Goal: Obtain resource: Download file/media

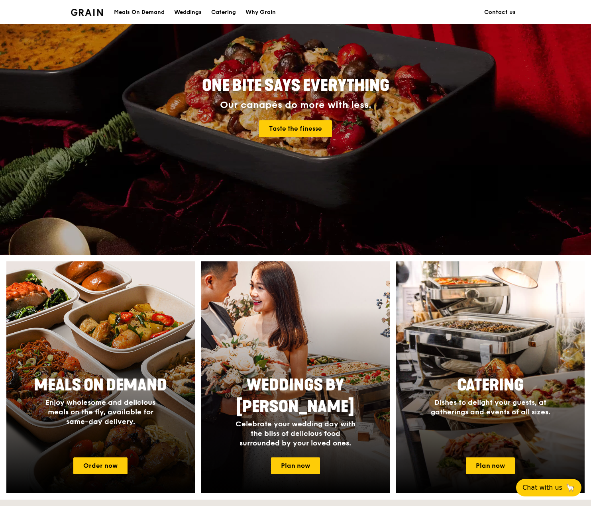
scroll to position [80, 0]
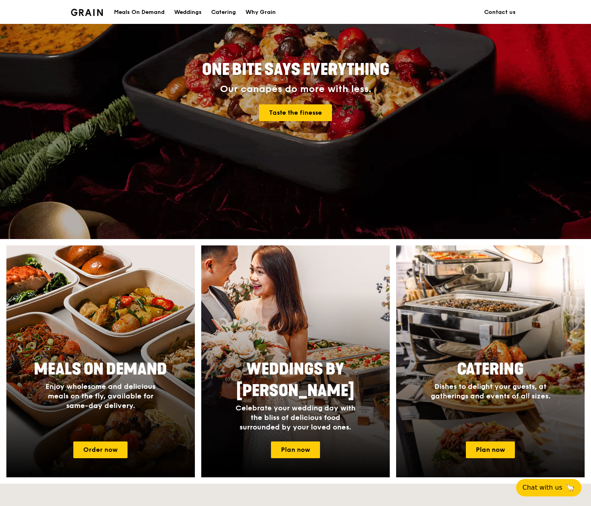
click at [495, 360] on span "Catering" at bounding box center [490, 369] width 67 height 19
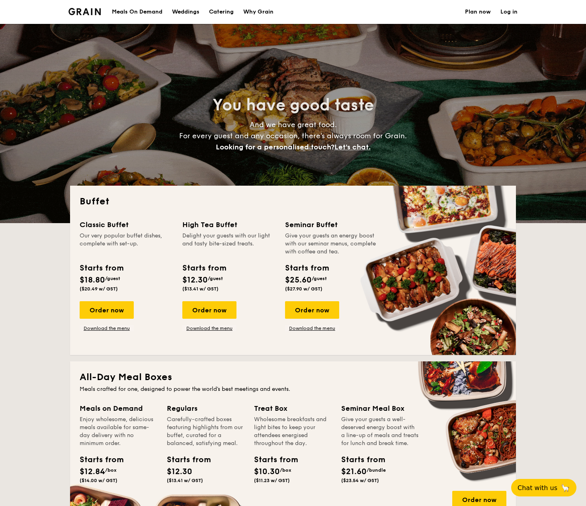
select select
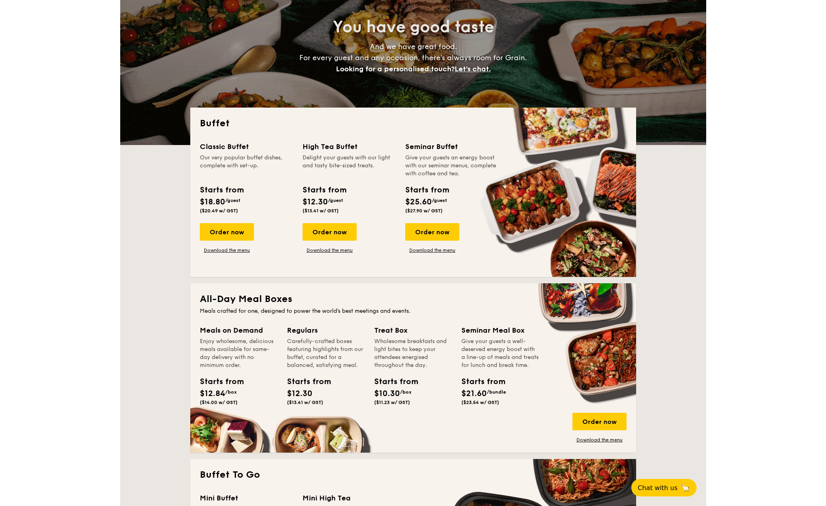
scroll to position [80, 0]
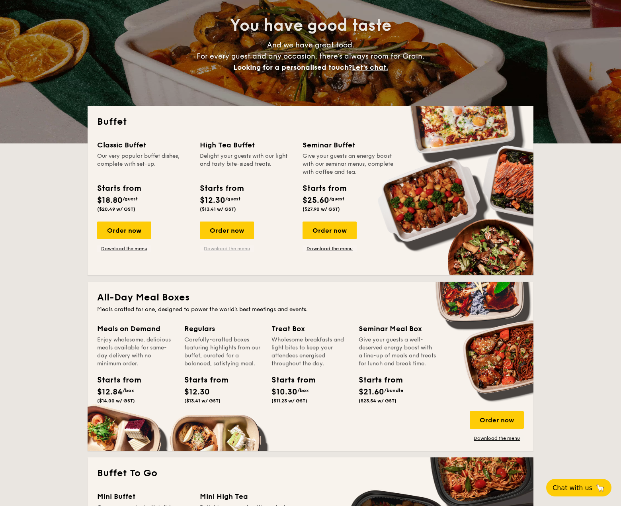
click at [233, 247] on link "Download the menu" at bounding box center [227, 248] width 54 height 6
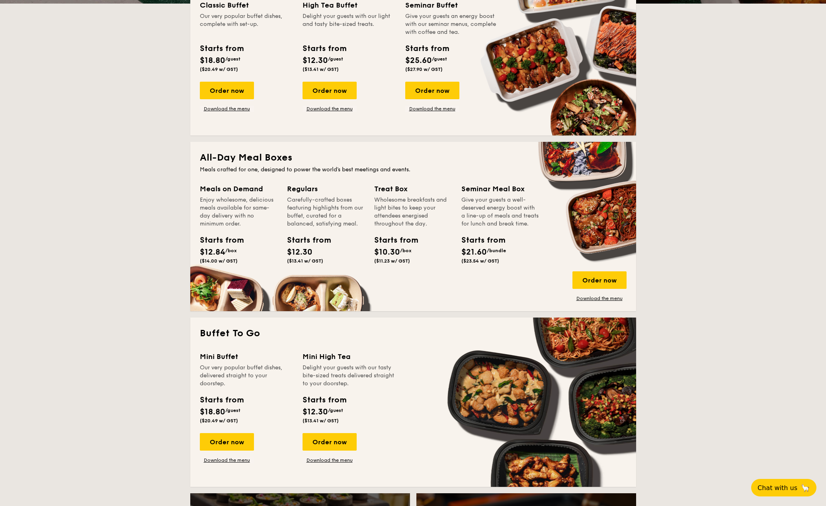
scroll to position [159, 0]
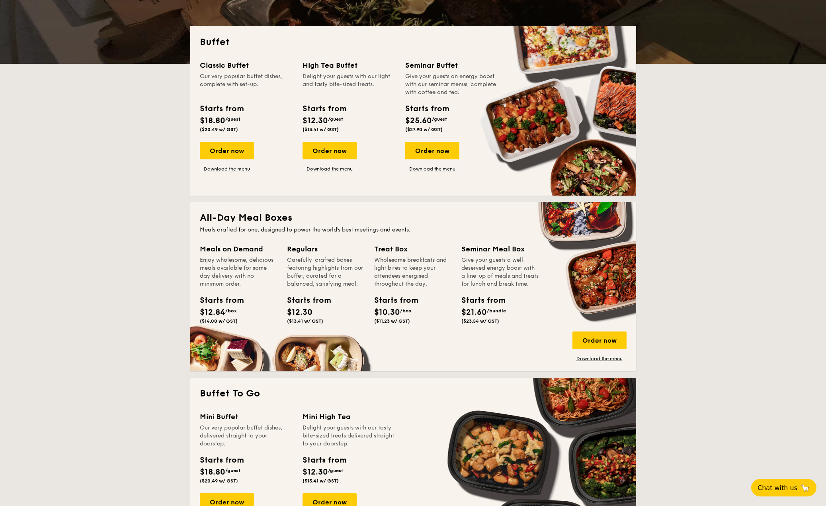
click at [337, 164] on div "Order now Download the menu" at bounding box center [330, 157] width 54 height 30
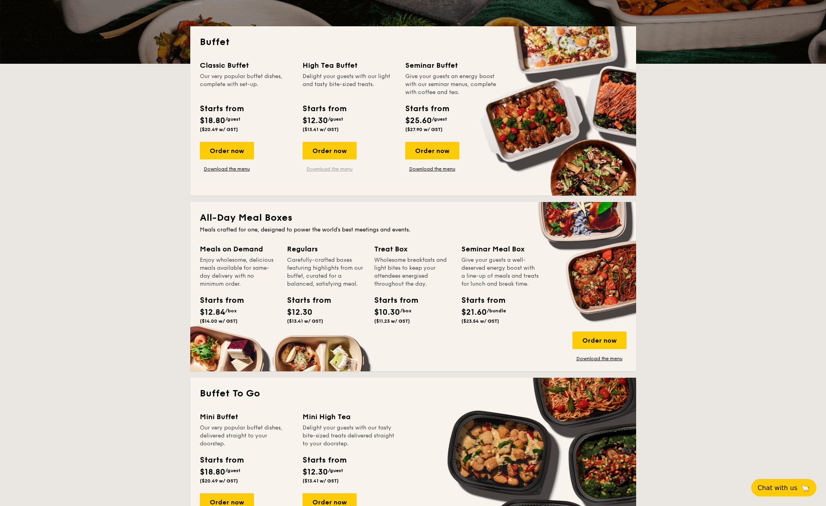
click at [339, 170] on link "Download the menu" at bounding box center [330, 169] width 54 height 6
